Goal: Navigation & Orientation: Find specific page/section

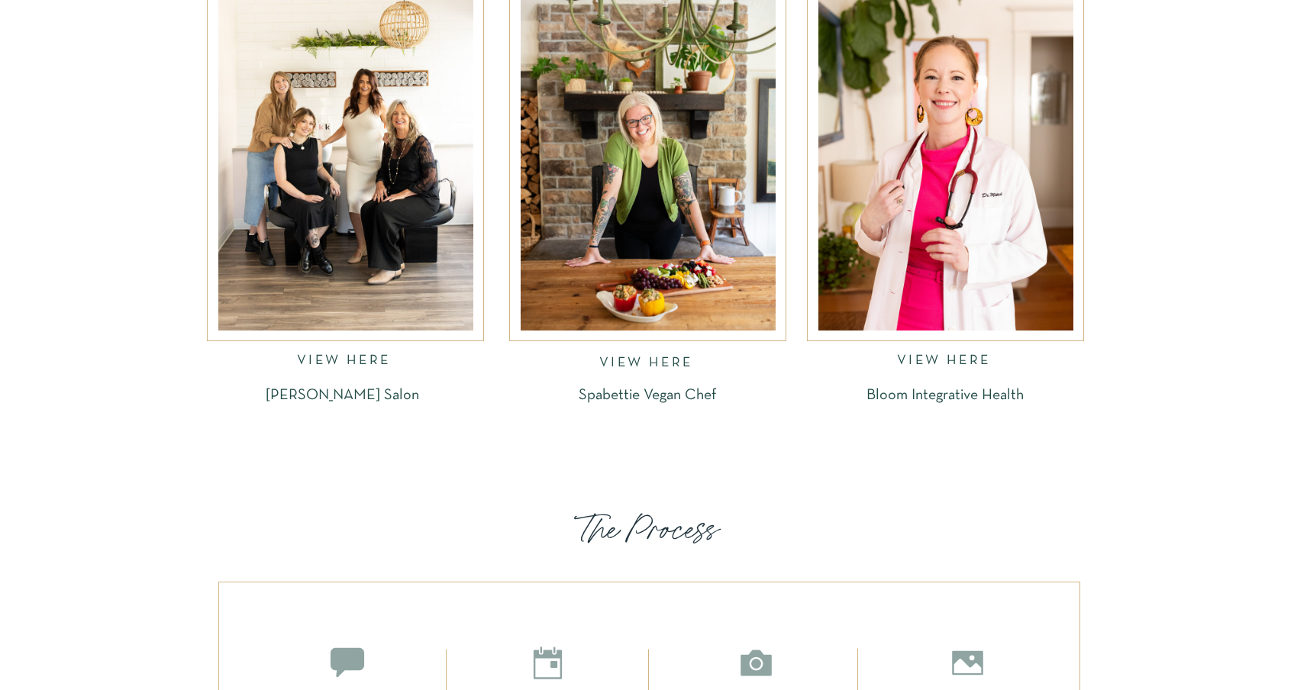
scroll to position [2215, 0]
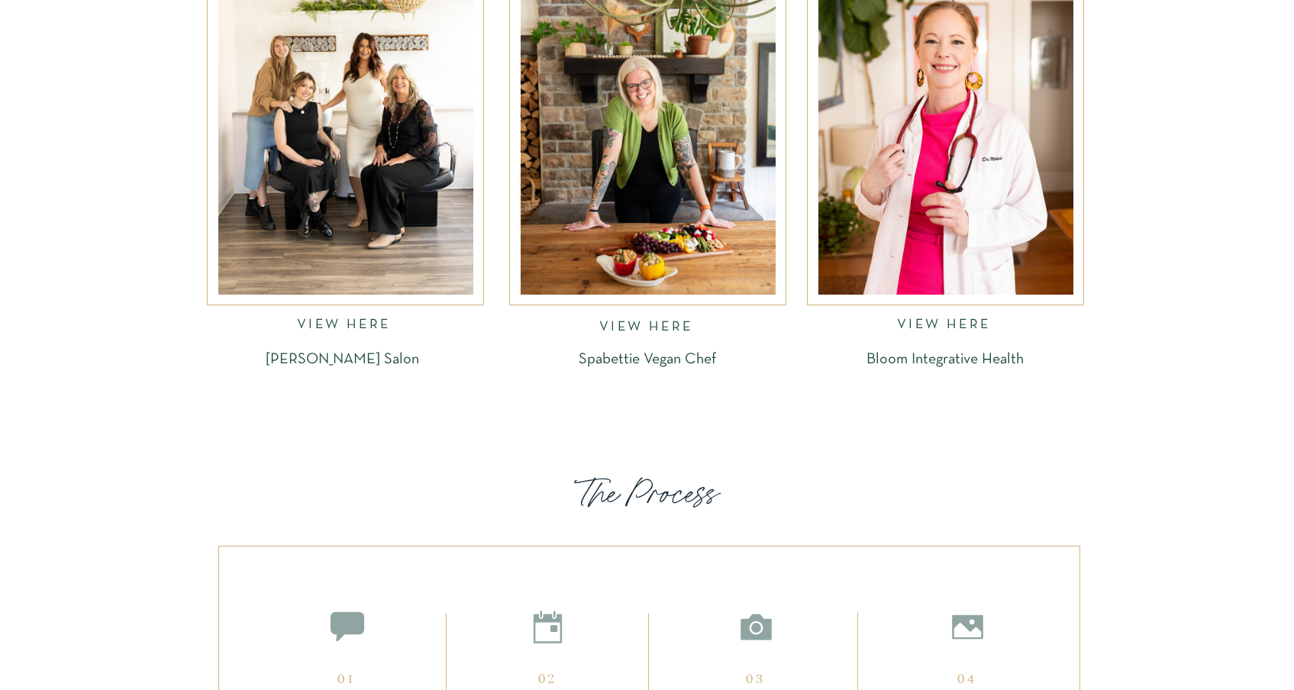
click at [365, 211] on div at bounding box center [345, 124] width 255 height 342
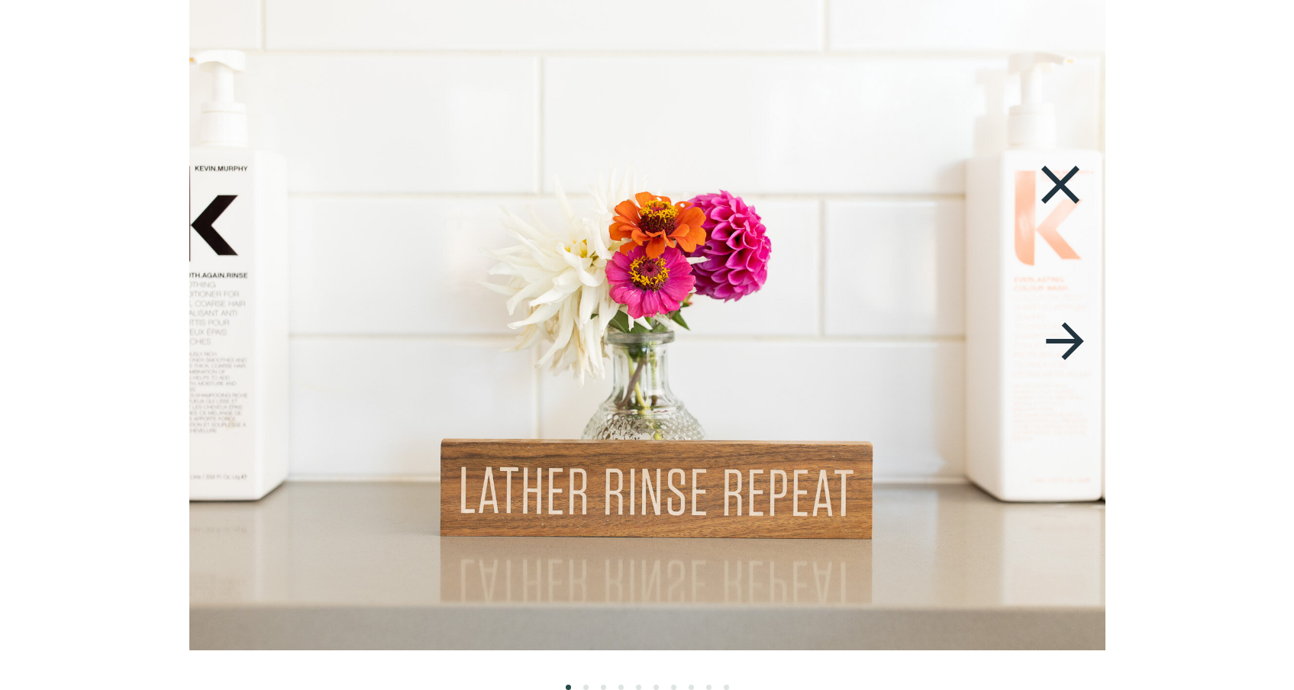
click at [1052, 336] on icon at bounding box center [1065, 341] width 56 height 60
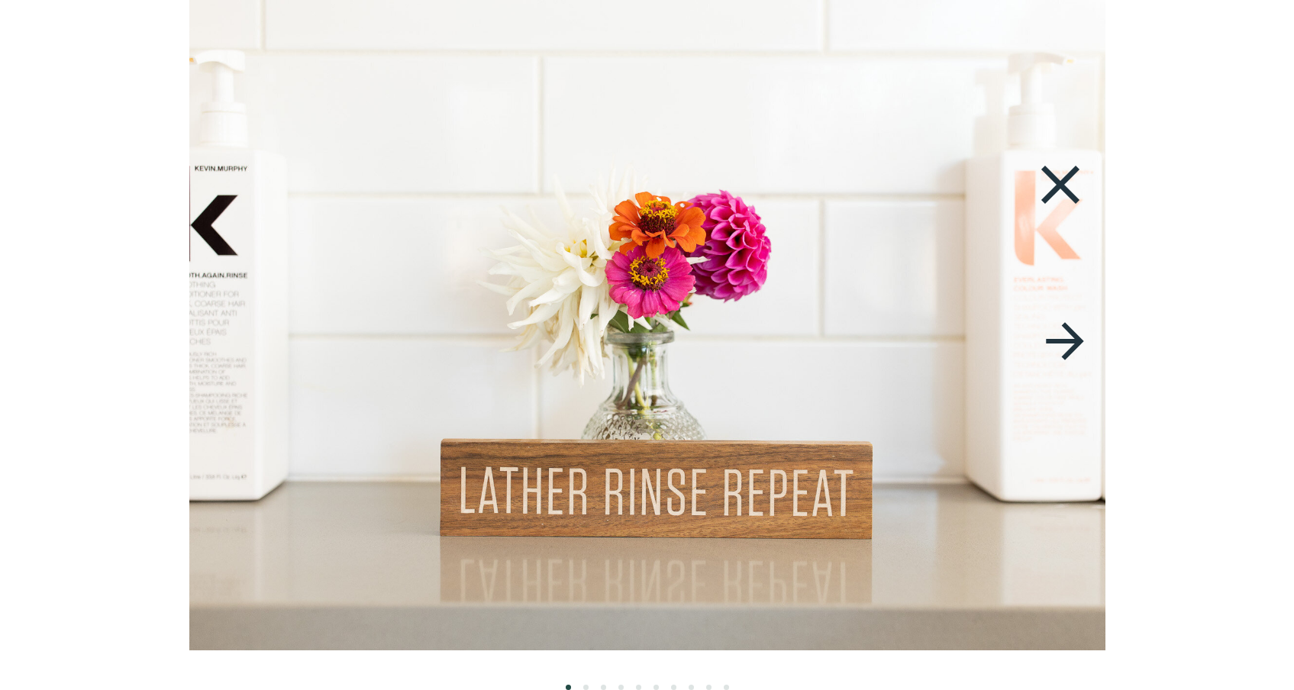
click at [1079, 180] on icon at bounding box center [1060, 184] width 66 height 69
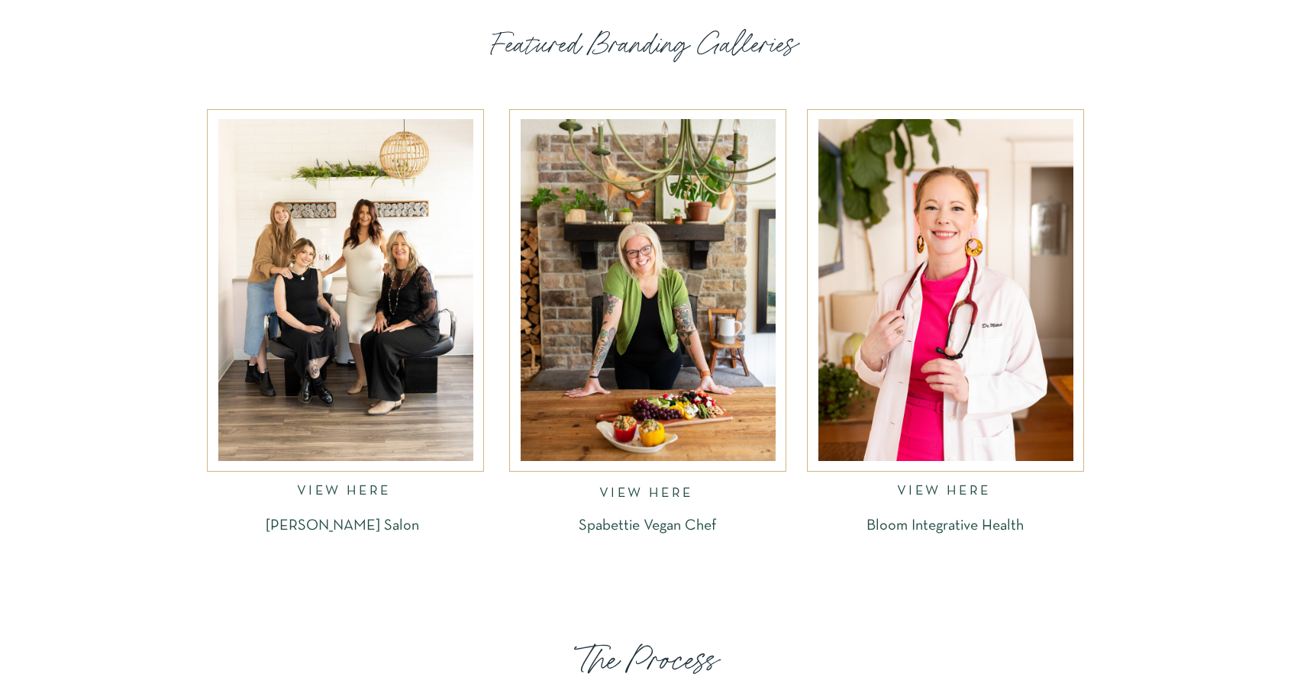
scroll to position [2043, 0]
